Goal: Transaction & Acquisition: Purchase product/service

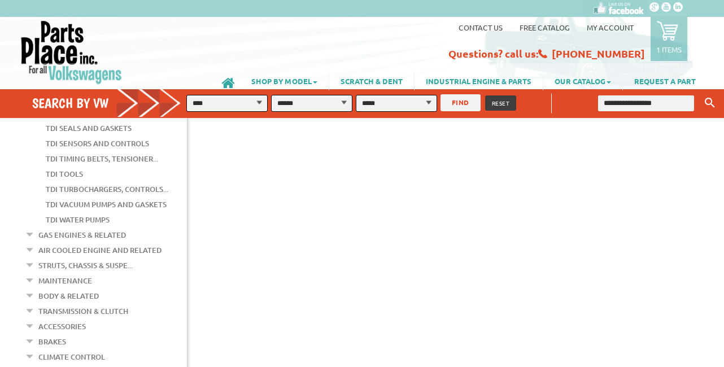
scroll to position [407, 0]
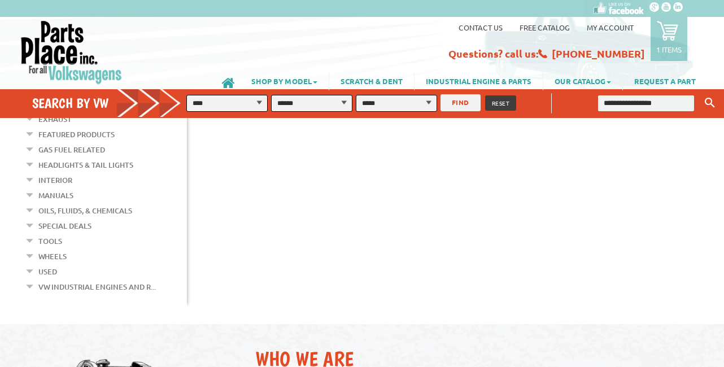
scroll to position [793, 0]
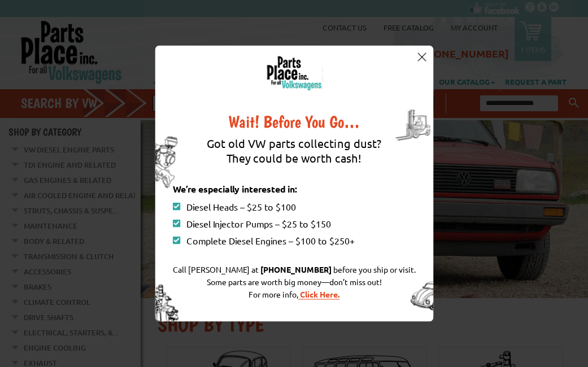
click at [424, 57] on img at bounding box center [422, 57] width 8 height 8
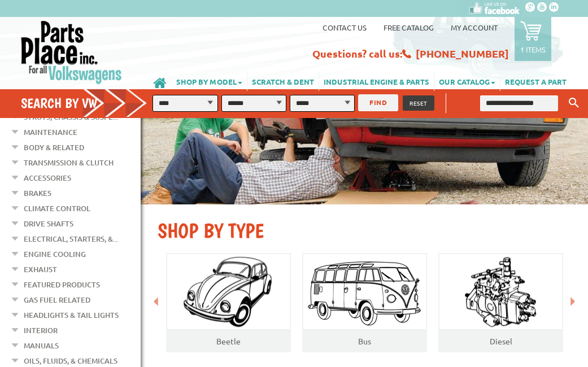
scroll to position [85, 0]
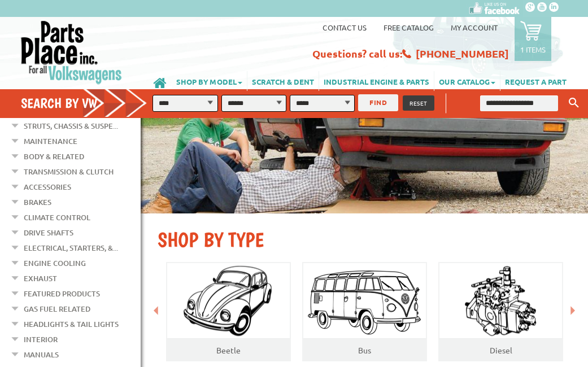
click at [19, 255] on em at bounding box center [15, 261] width 11 height 12
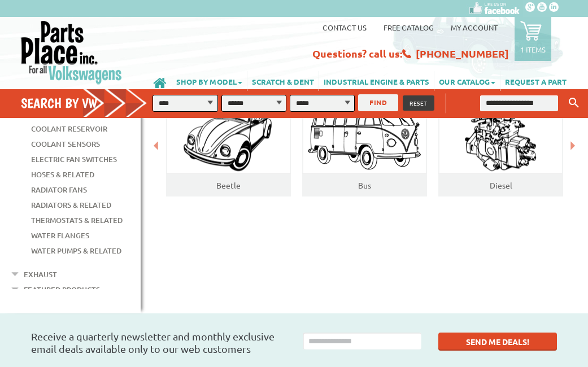
scroll to position [241, 0]
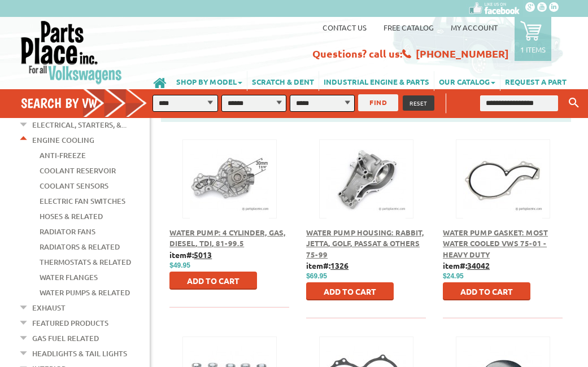
scroll to position [208, 0]
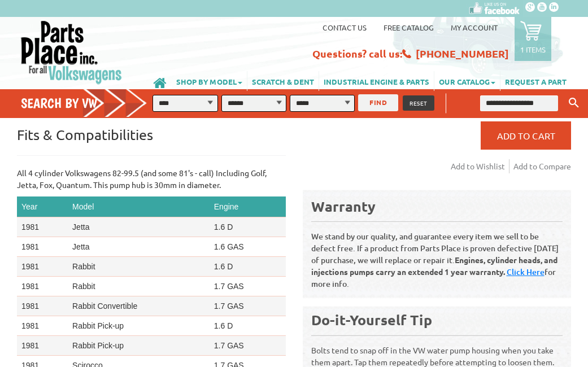
scroll to position [3, 0]
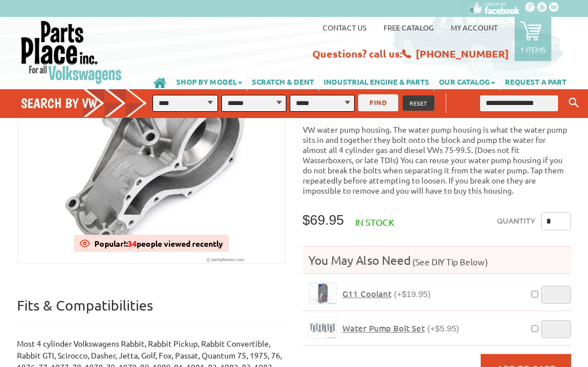
scroll to position [34, 0]
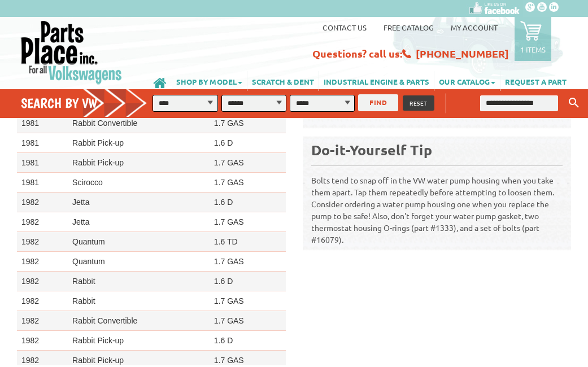
scroll to position [28, 0]
